Goal: Task Accomplishment & Management: Use online tool/utility

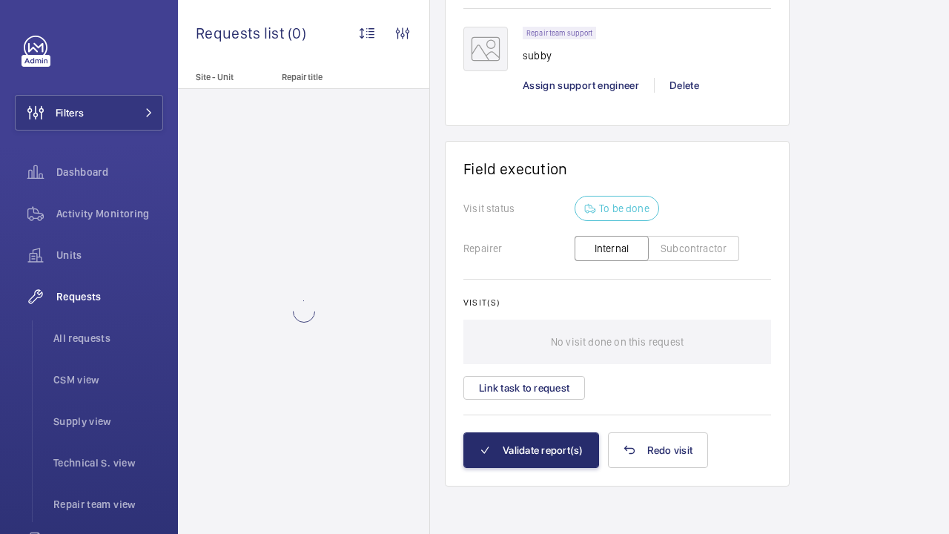
scroll to position [1262, 0]
click at [562, 390] on button "Link task to request" at bounding box center [525, 388] width 122 height 24
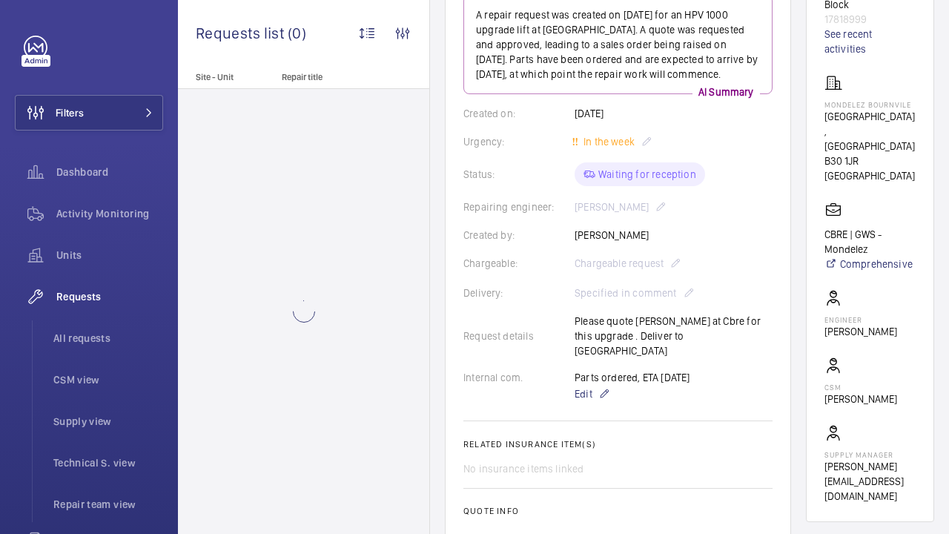
scroll to position [205, 0]
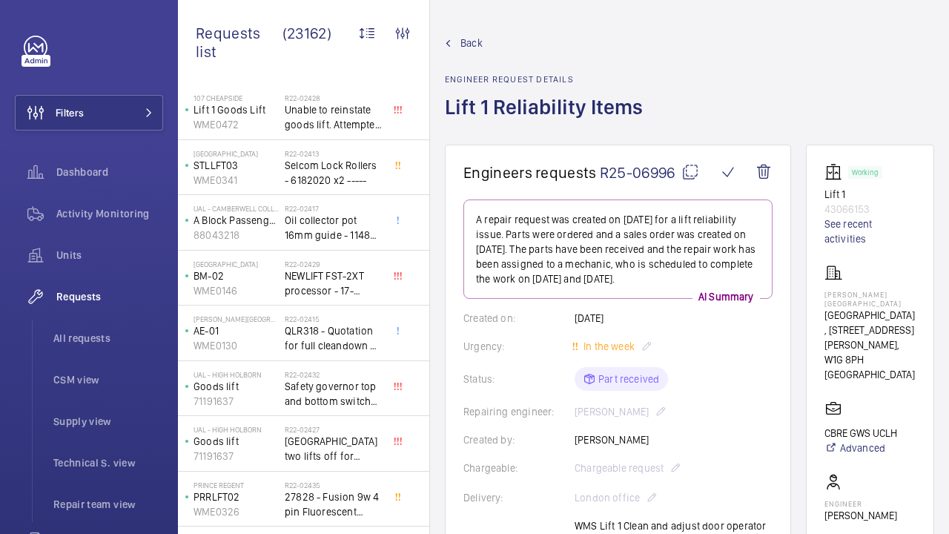
scroll to position [1248, 0]
